Goal: Task Accomplishment & Management: Manage account settings

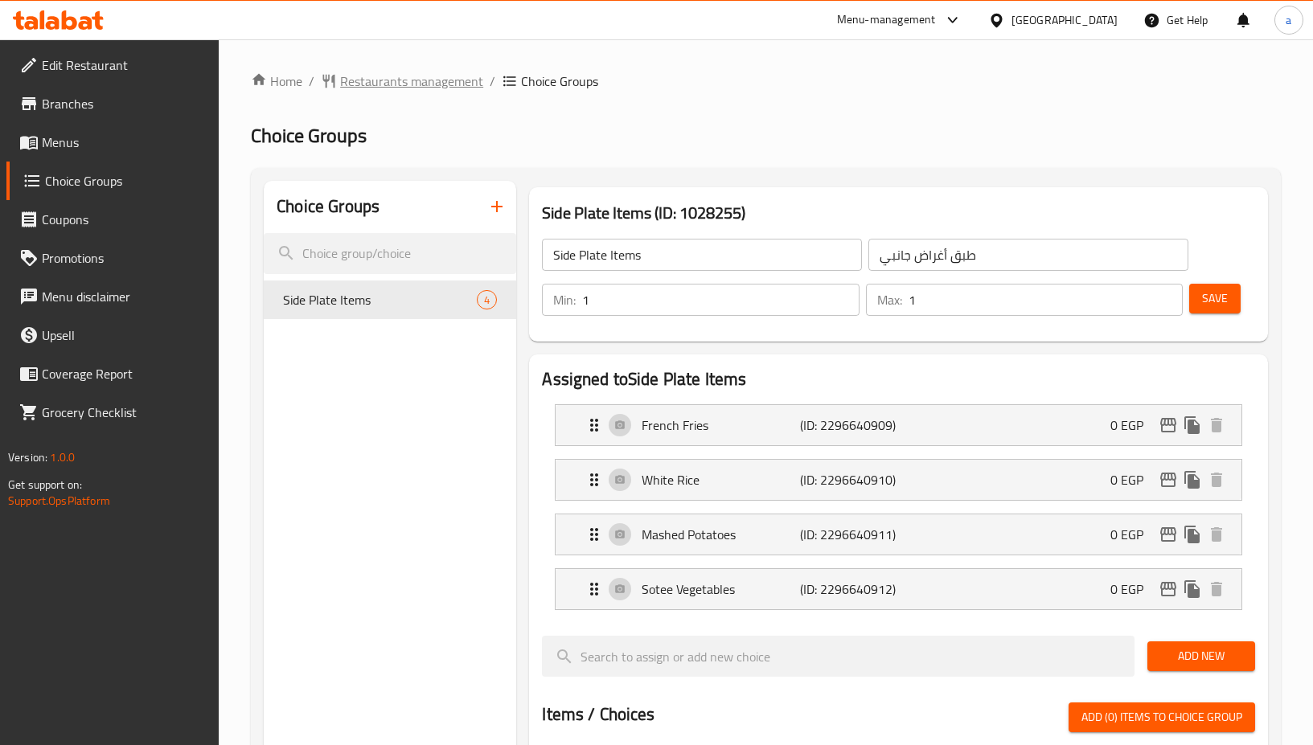
click at [355, 87] on span "Restaurants management" at bounding box center [411, 81] width 143 height 19
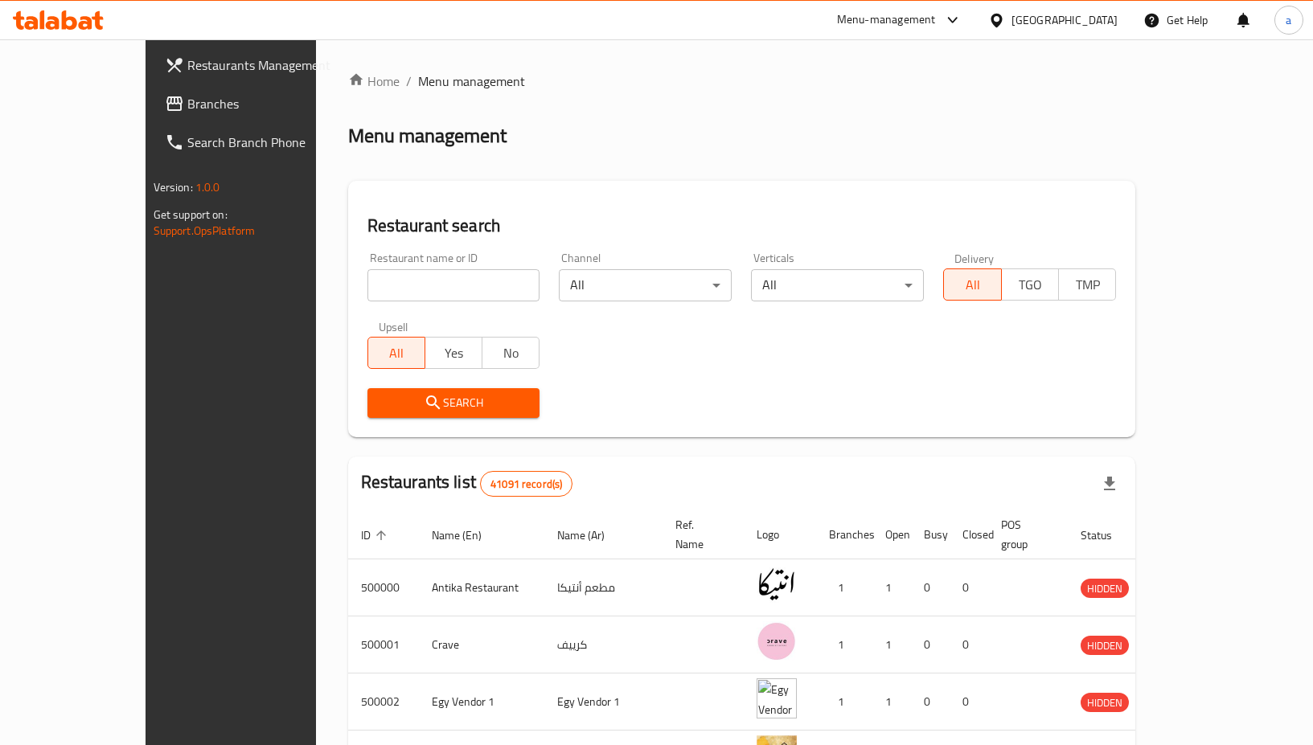
click at [1005, 17] on icon at bounding box center [996, 20] width 17 height 17
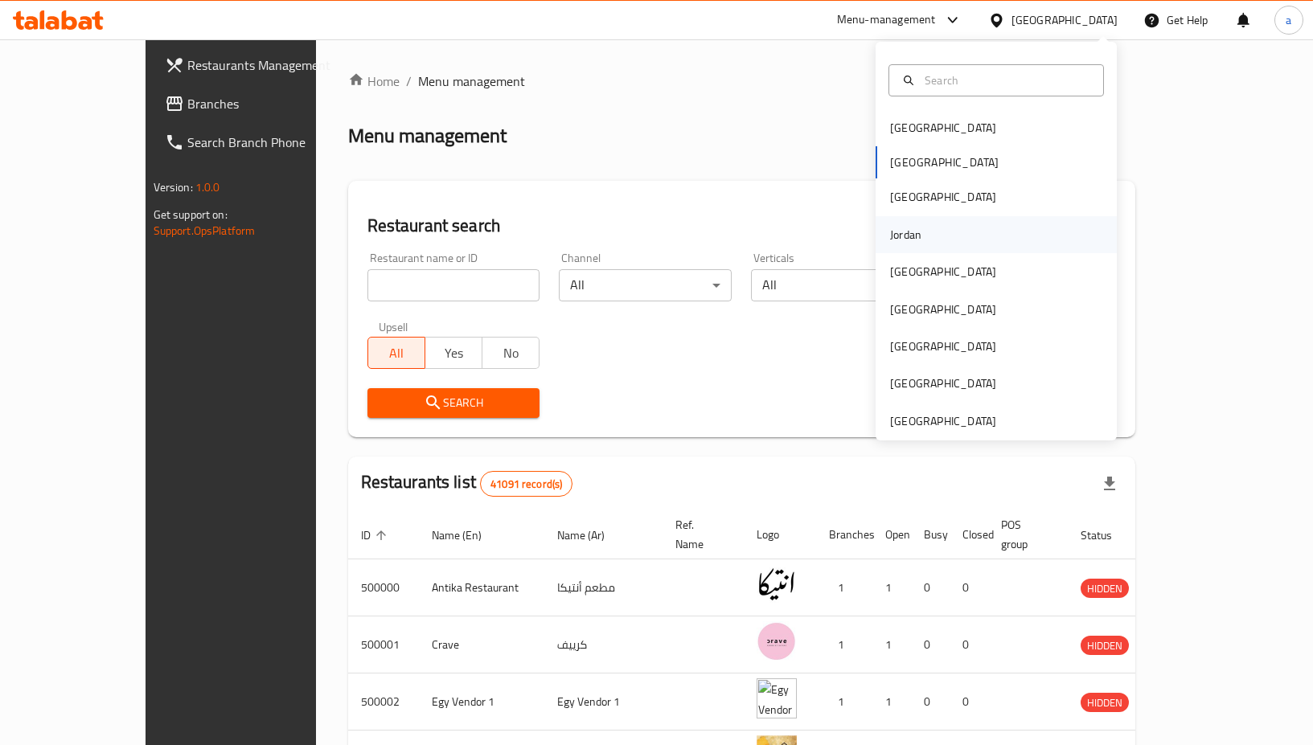
click at [895, 234] on div "Jordan" at bounding box center [905, 235] width 31 height 18
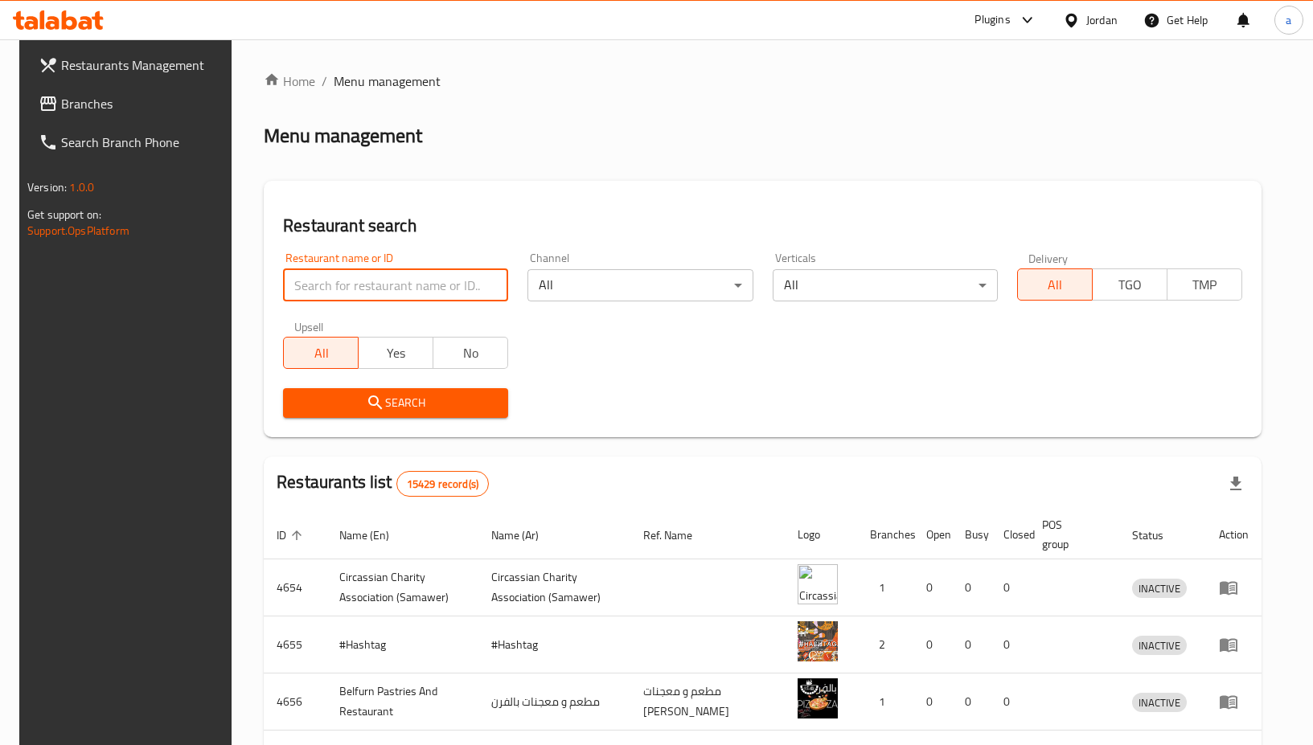
click at [443, 283] on input "search" at bounding box center [395, 285] width 225 height 32
click at [140, 108] on span "Branches" at bounding box center [143, 103] width 165 height 19
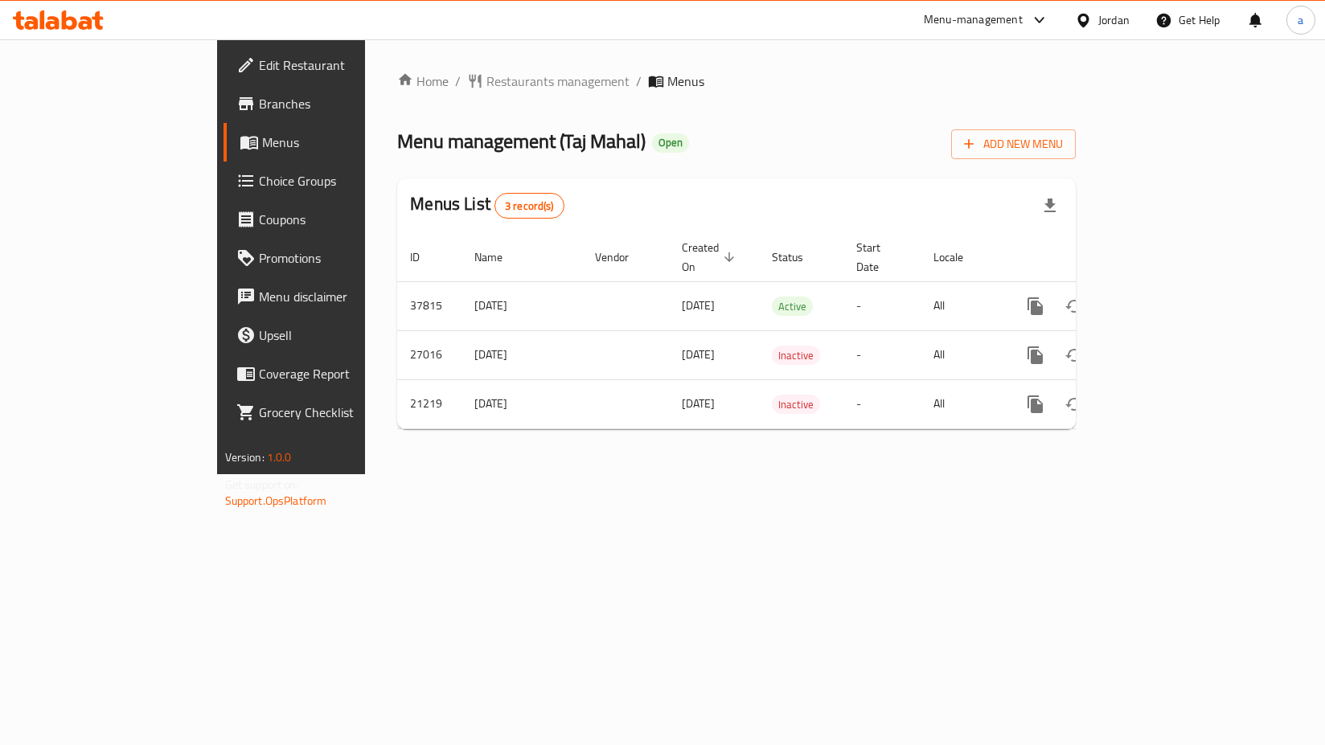
click at [223, 169] on link "Choice Groups" at bounding box center [330, 181] width 215 height 39
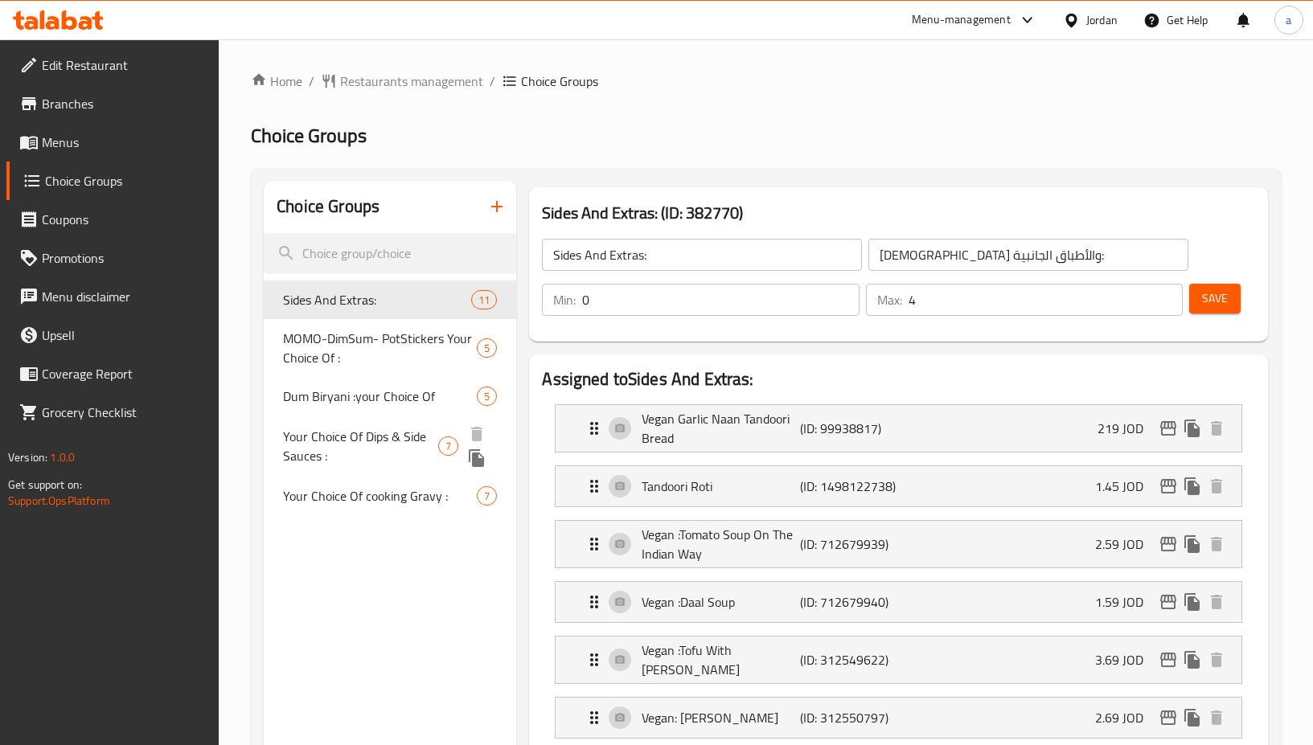
click at [345, 454] on span "Your Choice Of Dips & Side Sauces :" at bounding box center [360, 446] width 154 height 39
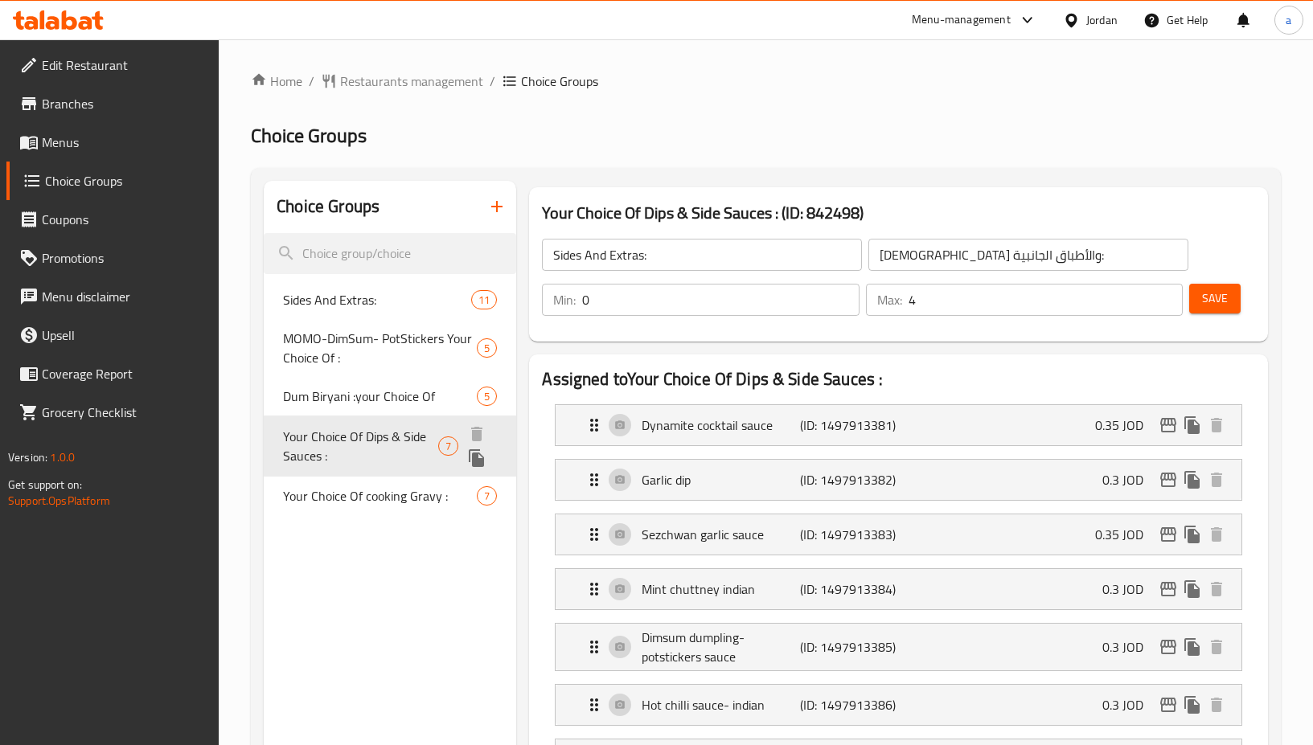
type input "Your Choice Of Dips & Side Sauces :"
type input "اختيارك من الصوصات الجانبية والديب :"
type input "6"
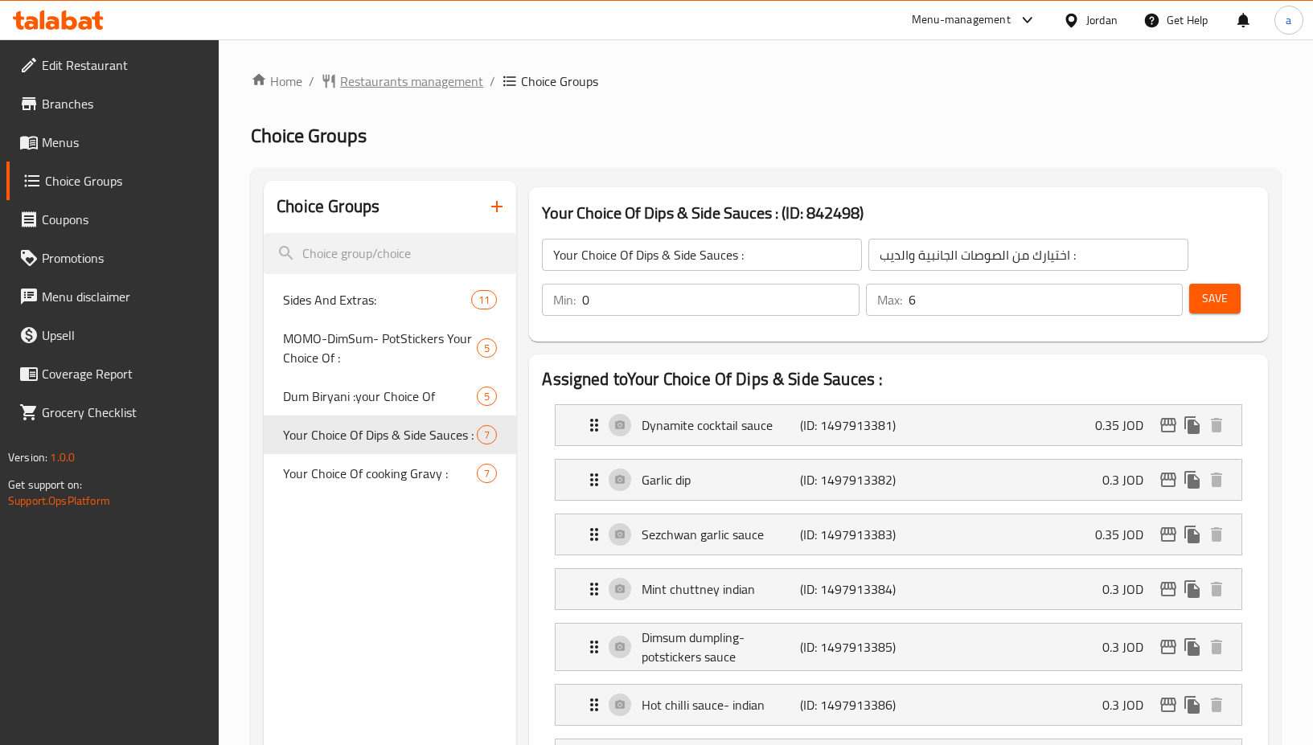
click at [382, 73] on span "Restaurants management" at bounding box center [411, 81] width 143 height 19
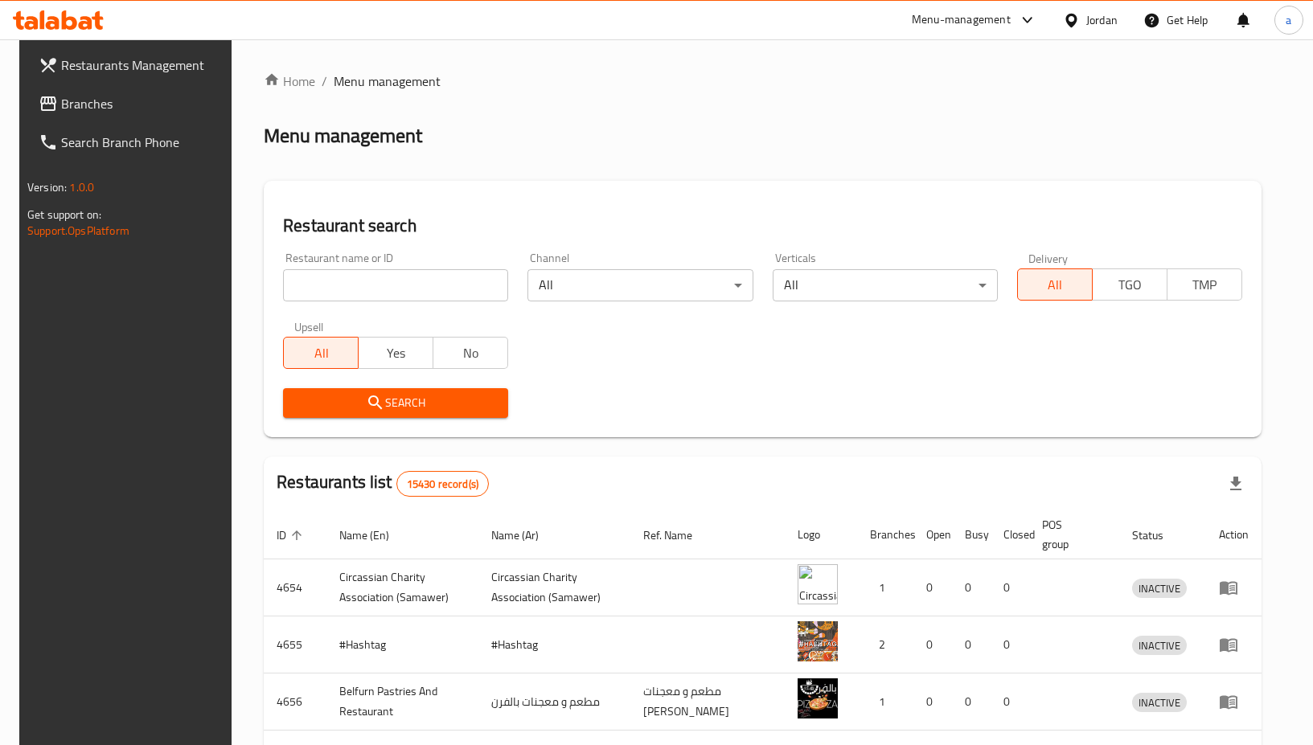
click at [130, 100] on span "Branches" at bounding box center [143, 103] width 165 height 19
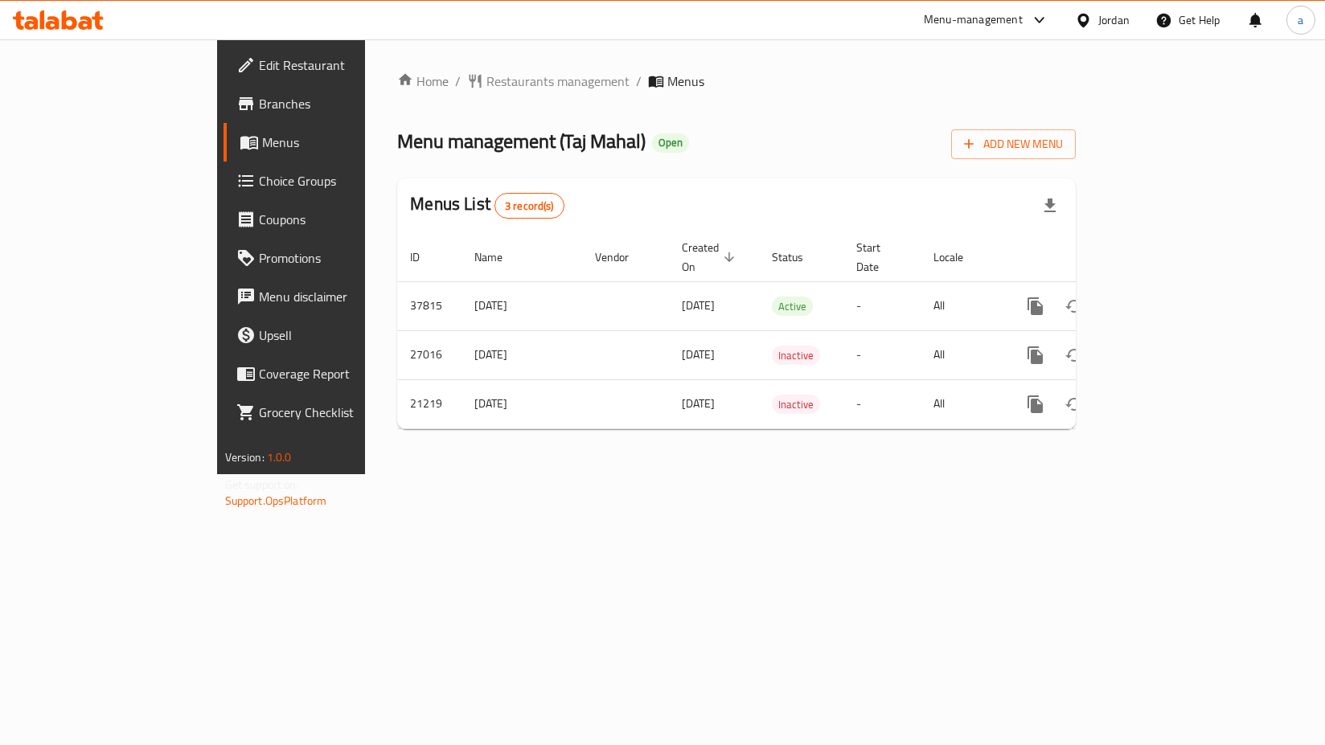
click at [223, 198] on link "Choice Groups" at bounding box center [330, 181] width 215 height 39
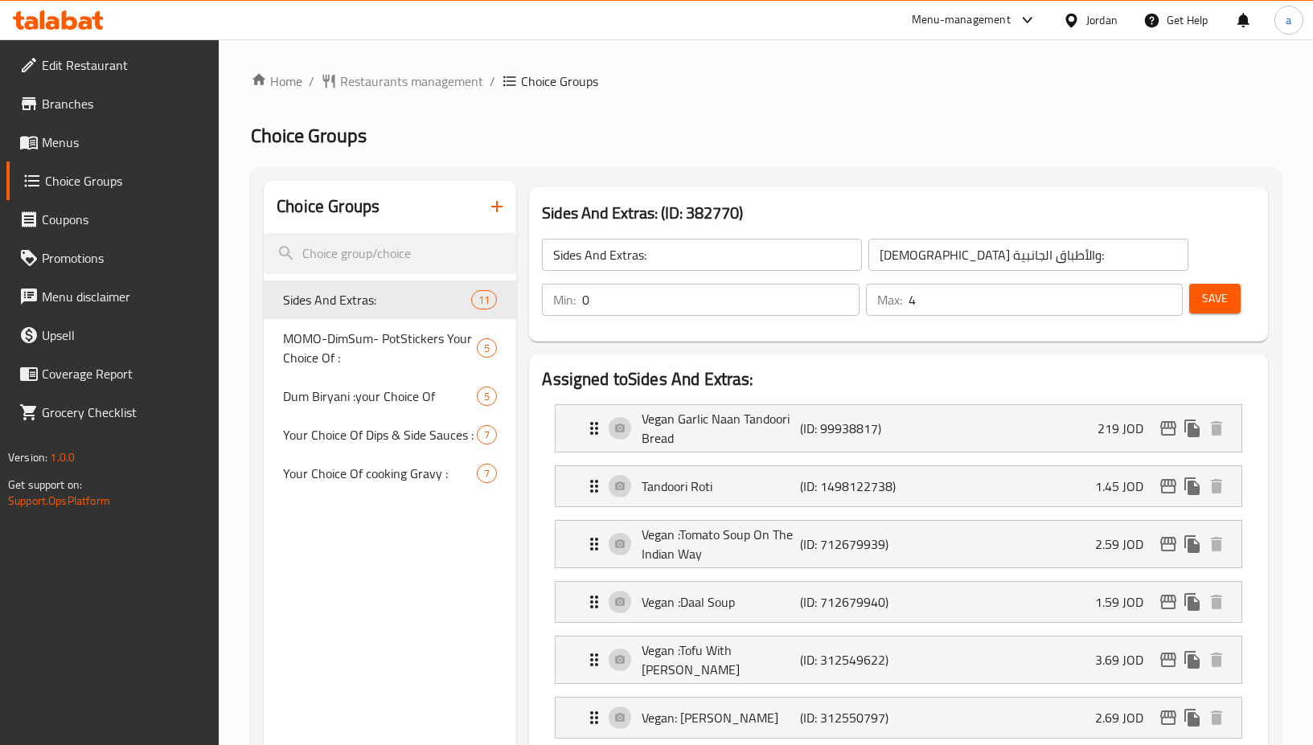
click at [355, 428] on div at bounding box center [656, 372] width 1313 height 745
drag, startPoint x: 362, startPoint y: 432, endPoint x: 378, endPoint y: 446, distance: 21.6
click at [363, 432] on span "Your Choice Of Dips & Side Sauces :" at bounding box center [360, 446] width 154 height 39
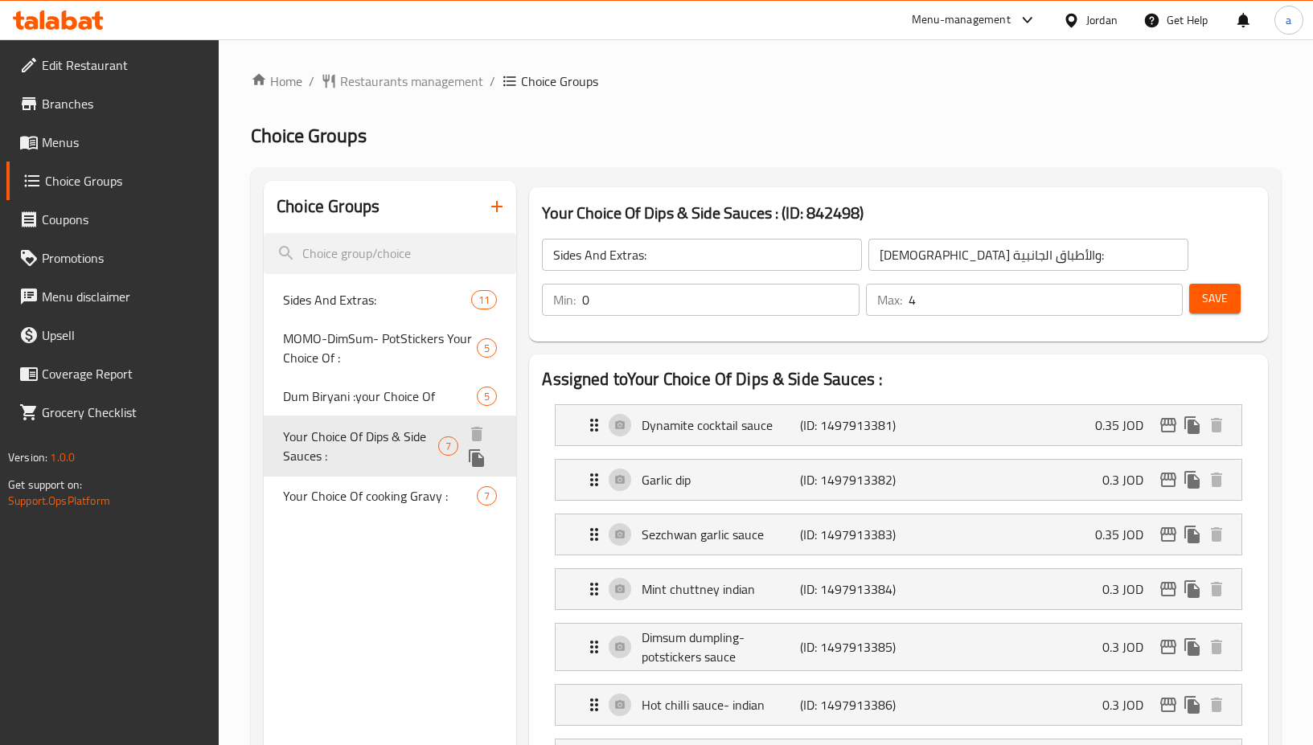
type input "Your Choice Of Dips & Side Sauces :"
type input "اختيارك من الصوصات الجانبية والديب :"
type input "6"
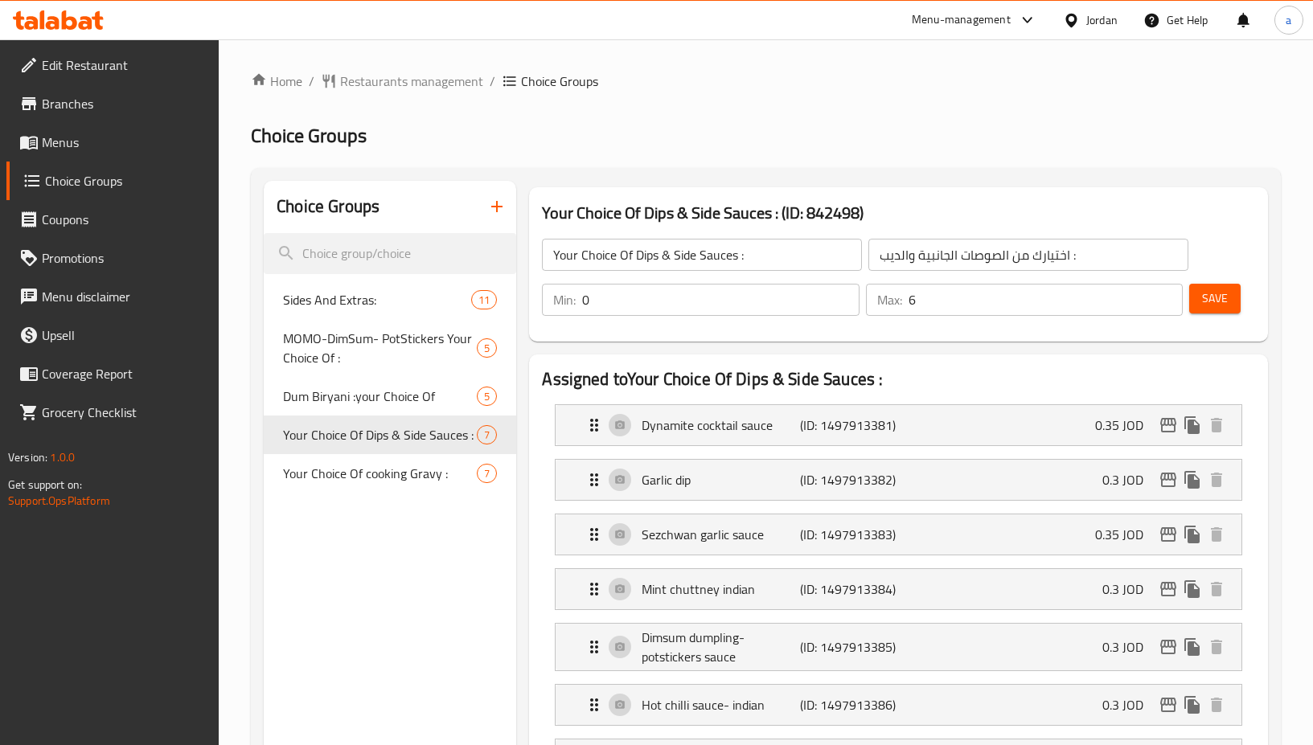
click at [1113, 24] on div "Jordan" at bounding box center [1101, 20] width 31 height 18
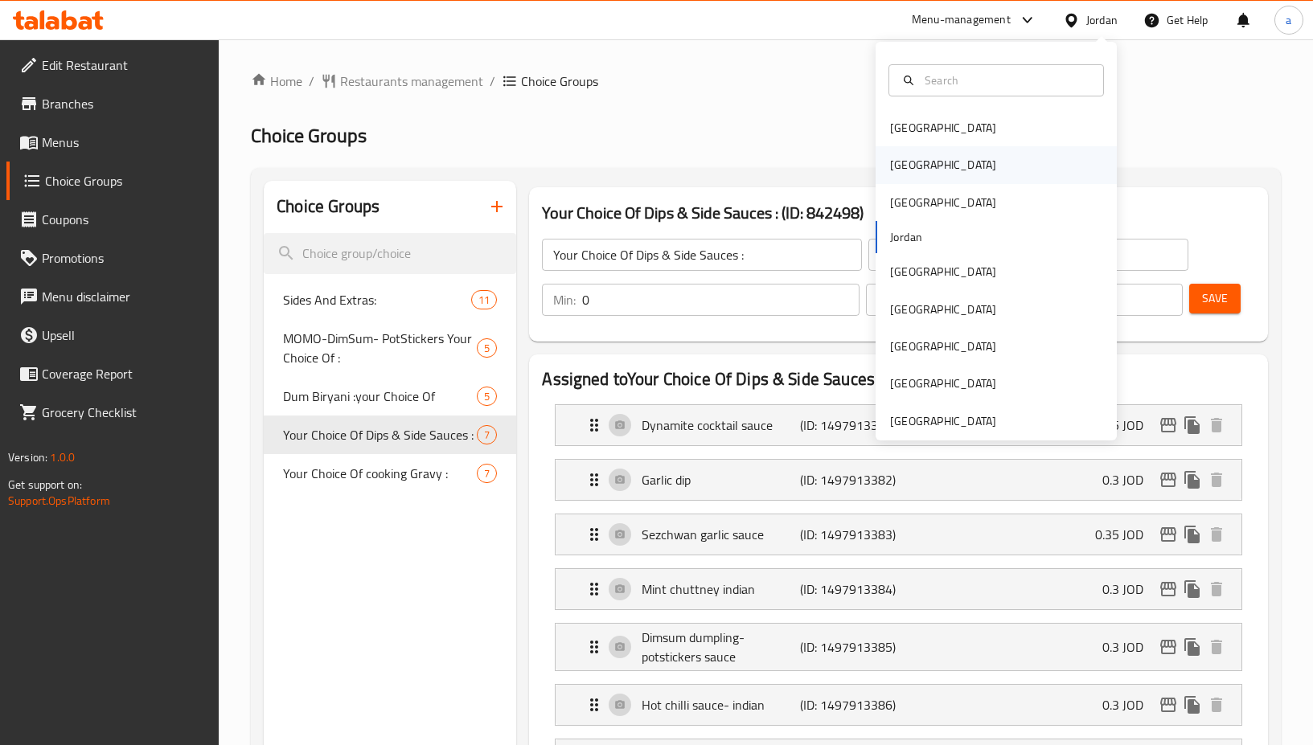
click at [915, 162] on div "Egypt" at bounding box center [943, 164] width 132 height 37
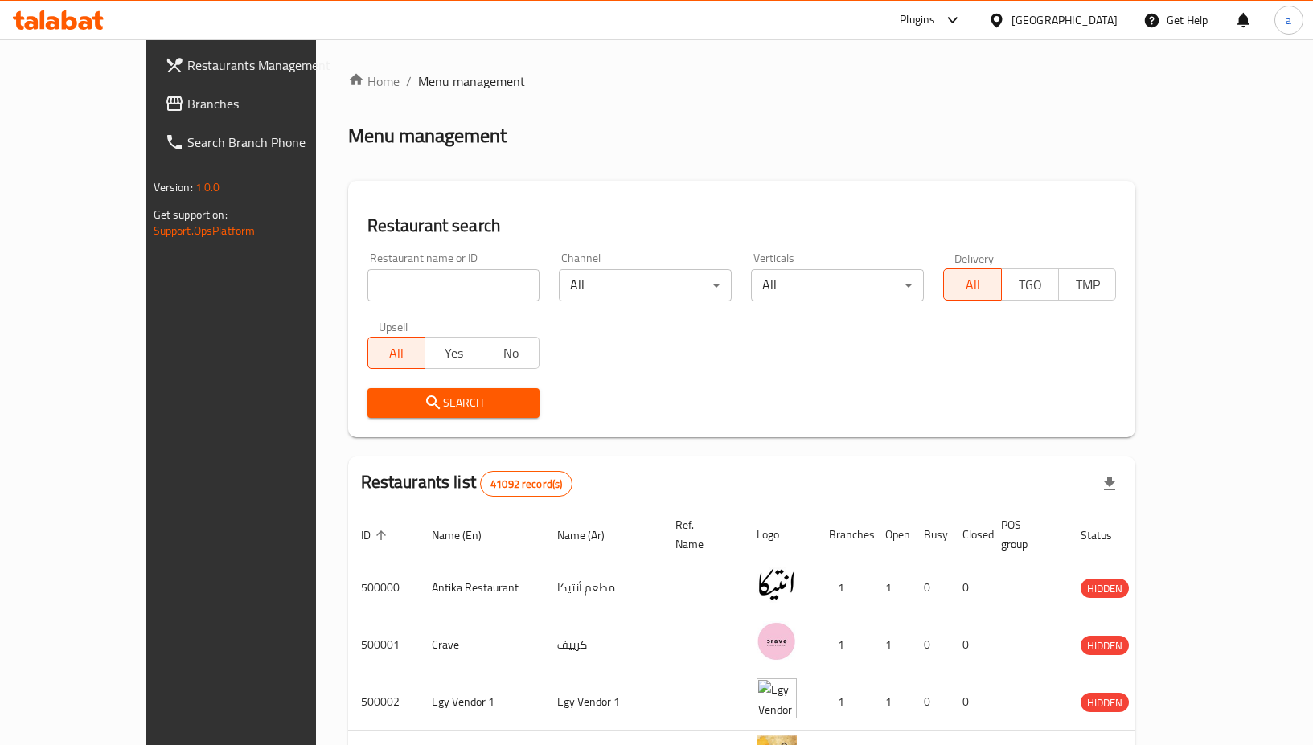
click at [456, 281] on input "search" at bounding box center [453, 285] width 173 height 32
paste input "776956"
type input "776956"
click at [391, 393] on span "Search" at bounding box center [453, 403] width 147 height 20
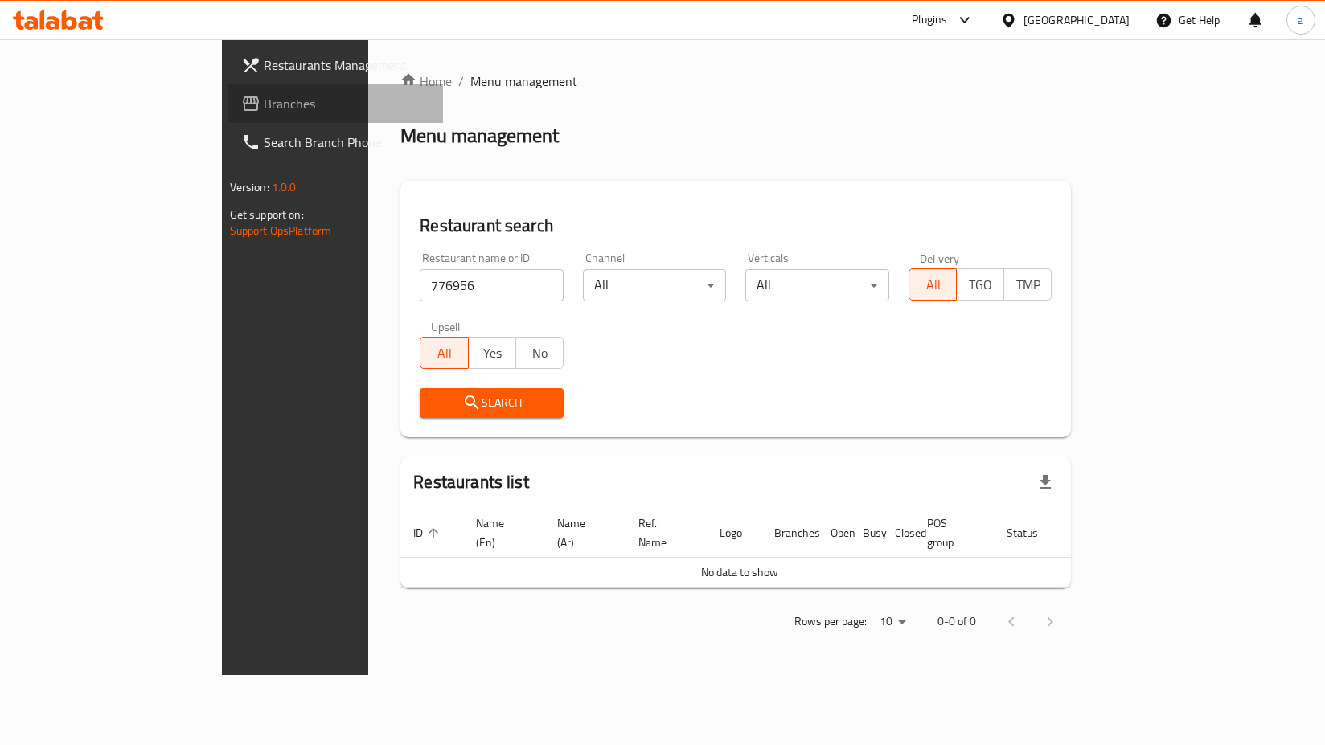
click at [264, 109] on span "Branches" at bounding box center [347, 103] width 166 height 19
